Goal: Navigation & Orientation: Find specific page/section

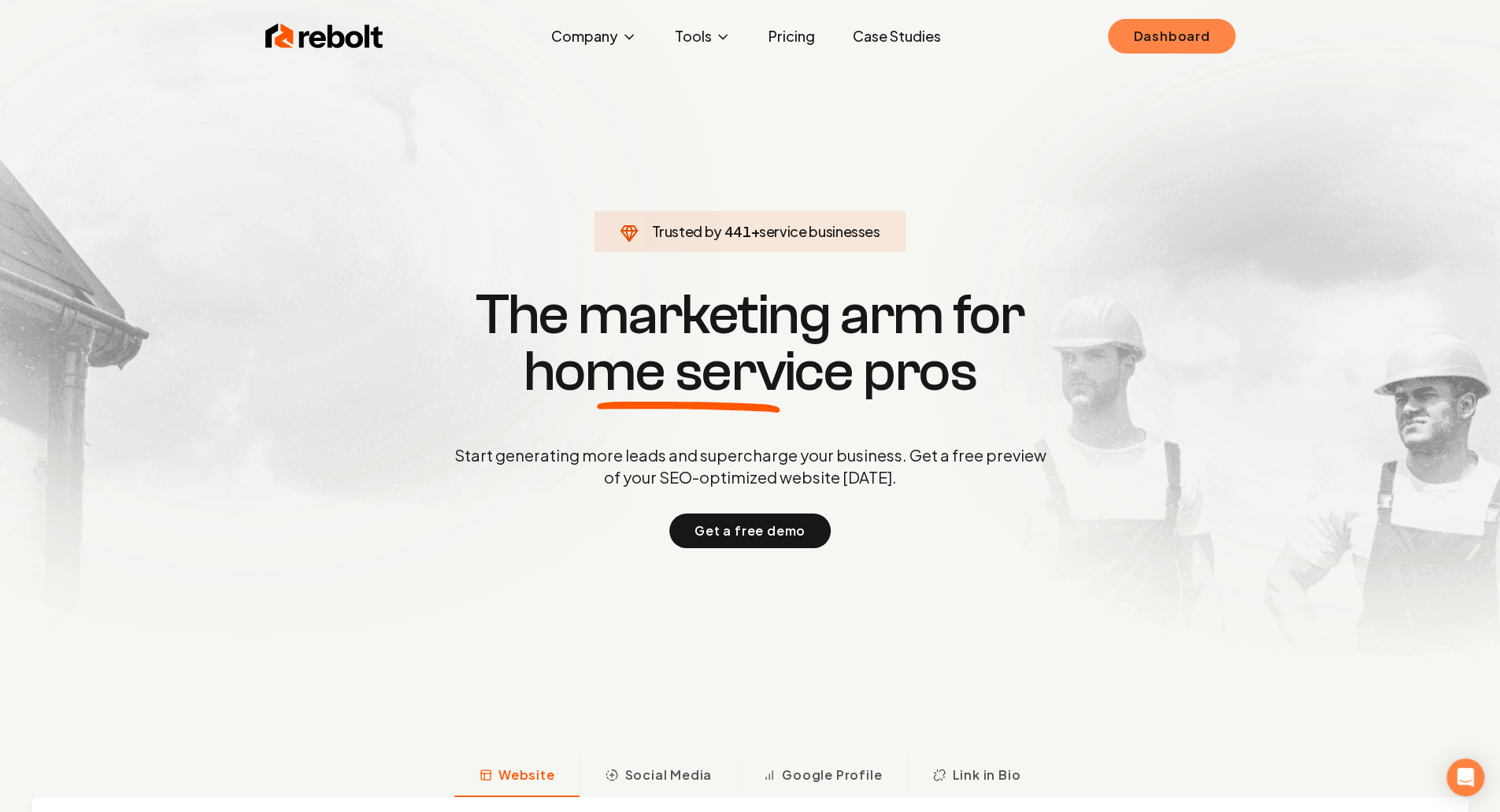
click at [1155, 33] on link "Dashboard" at bounding box center [1172, 35] width 127 height 34
